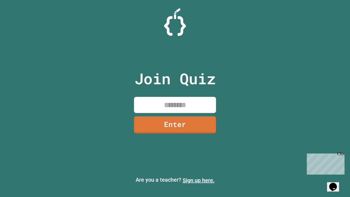
click at [198, 180] on link "Sign up here." at bounding box center [199, 180] width 32 height 7
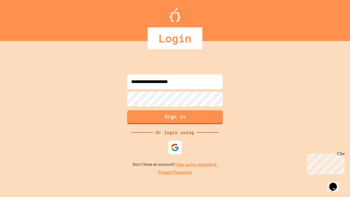
type input "**********"
